Goal: Find specific page/section: Find specific page/section

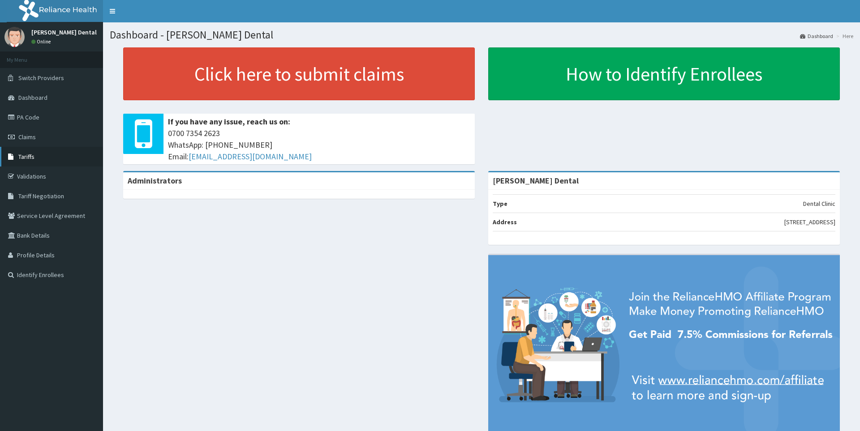
click at [30, 157] on span "Tariffs" at bounding box center [26, 157] width 16 height 8
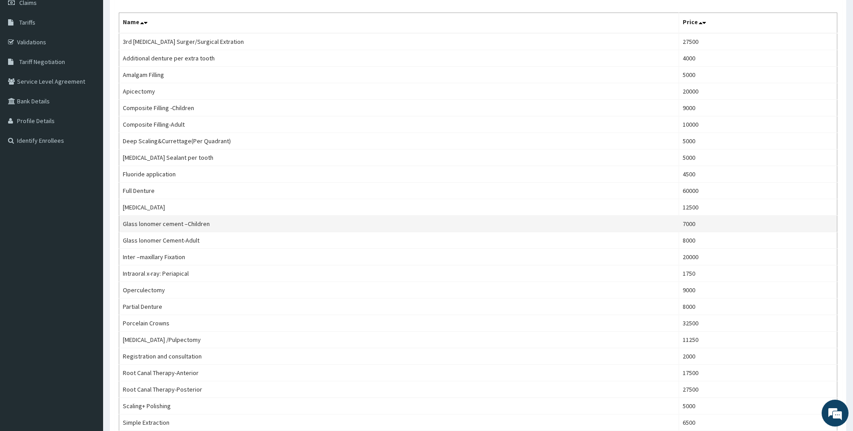
scroll to position [224, 0]
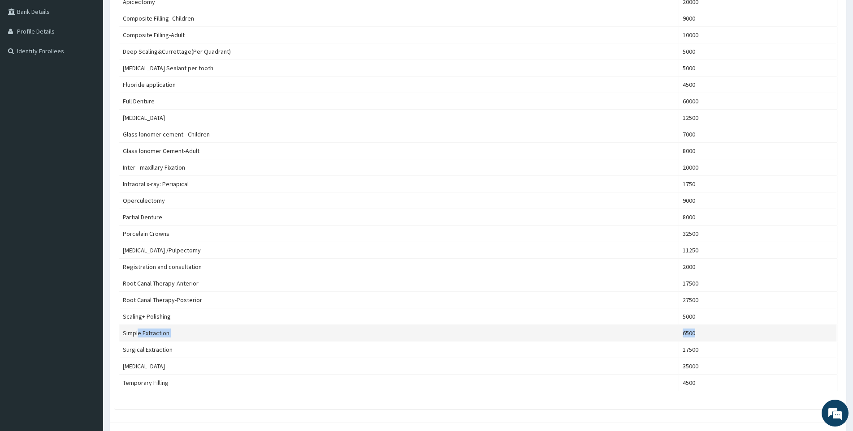
drag, startPoint x: 139, startPoint y: 333, endPoint x: 798, endPoint y: 332, distance: 659.5
click at [798, 332] on tr "Simple Extraction 6500" at bounding box center [478, 333] width 718 height 17
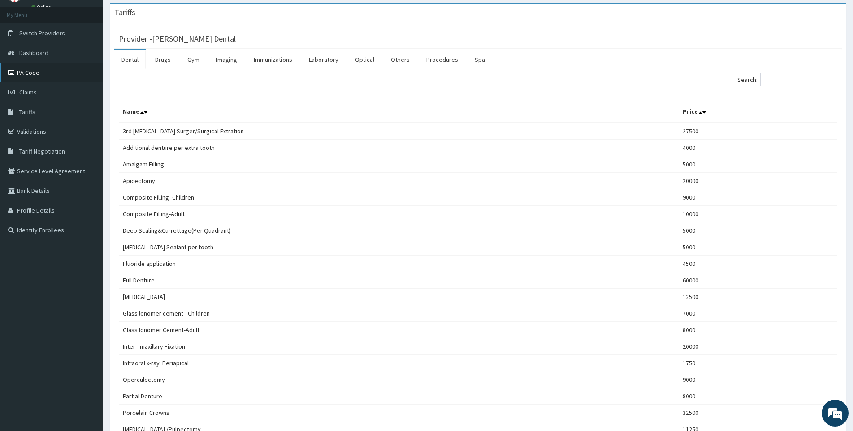
scroll to position [0, 0]
